Goal: Task Accomplishment & Management: Use online tool/utility

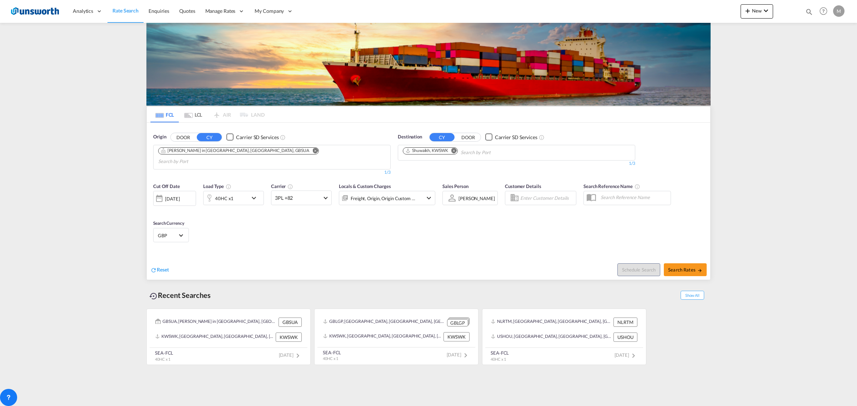
click at [454, 149] on md-icon "Remove" at bounding box center [453, 150] width 5 height 5
click at [481, 153] on body "Analytics Reports Dashboard Rate Search Enquiries Quotes" at bounding box center [428, 203] width 857 height 406
type input "jeddah"
click at [443, 168] on div "Jeddah [GEOGRAPHIC_DATA] SAJED" at bounding box center [458, 168] width 136 height 21
click at [182, 135] on button "DOOR" at bounding box center [183, 137] width 25 height 8
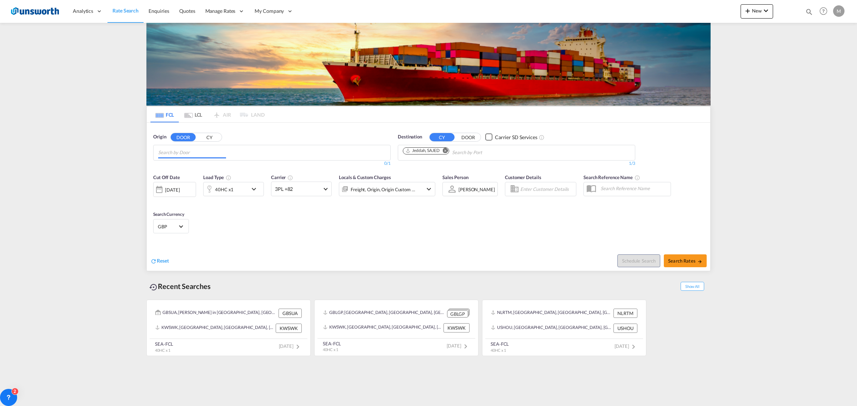
click at [281, 155] on md-chips at bounding box center [271, 152] width 237 height 15
type input "u"
click at [225, 156] on input "[PERSON_NAME]-in-ash" at bounding box center [192, 152] width 68 height 11
type input "[PERSON_NAME]-in-"
